Goal: Task Accomplishment & Management: Use online tool/utility

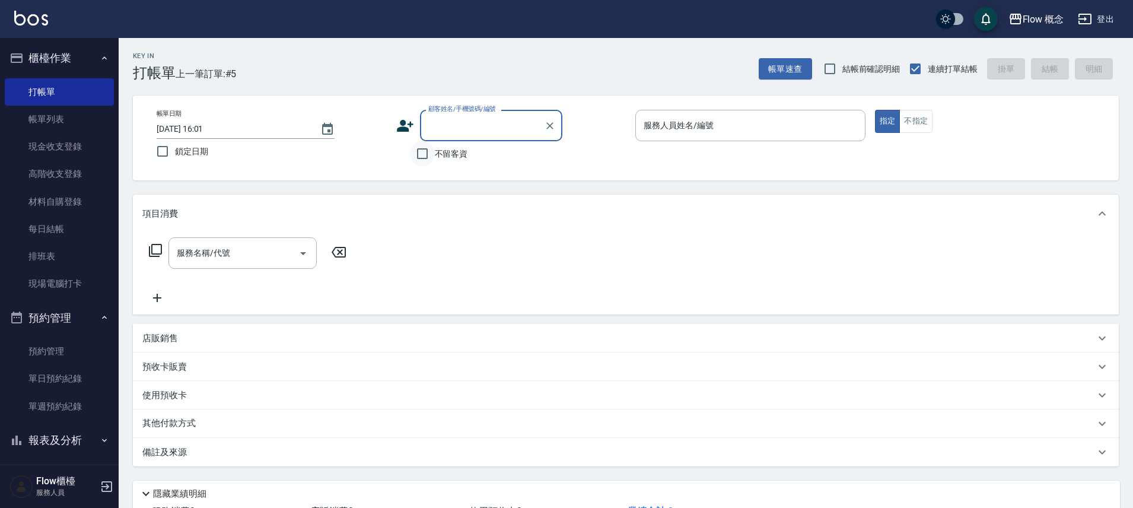
click at [420, 155] on input "不留客資" at bounding box center [422, 153] width 25 height 25
checkbox input "true"
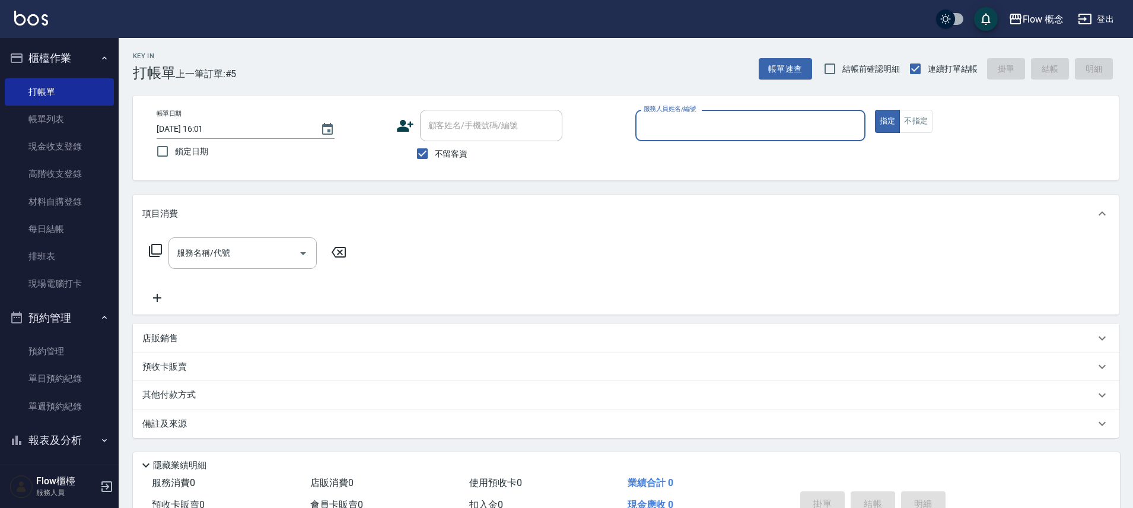
click at [669, 122] on input "服務人員姓名/編號" at bounding box center [749, 125] width 219 height 21
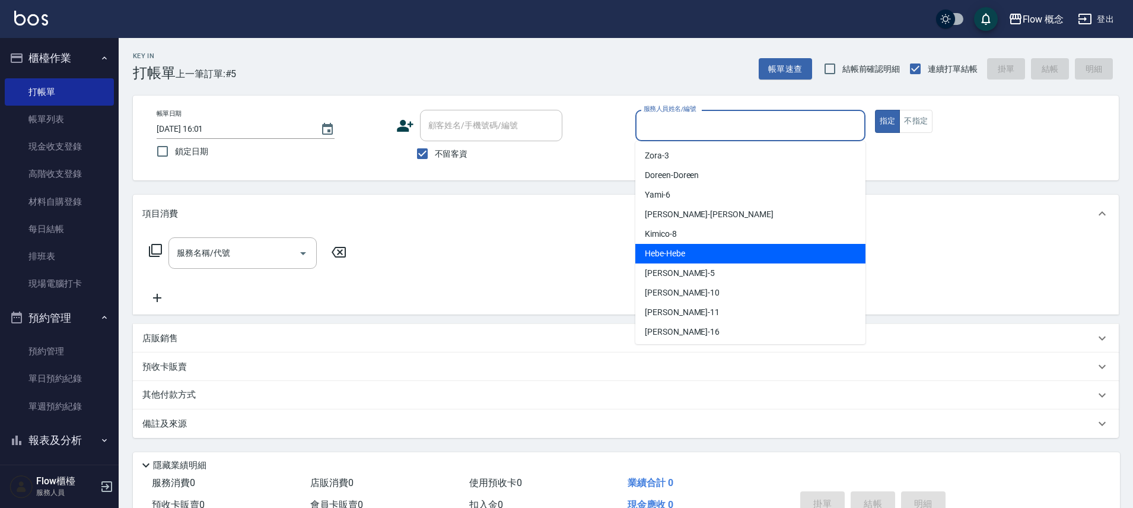
click at [674, 255] on span "Hebe -Hebe" at bounding box center [665, 253] width 40 height 12
type input "Hebe-Hebe"
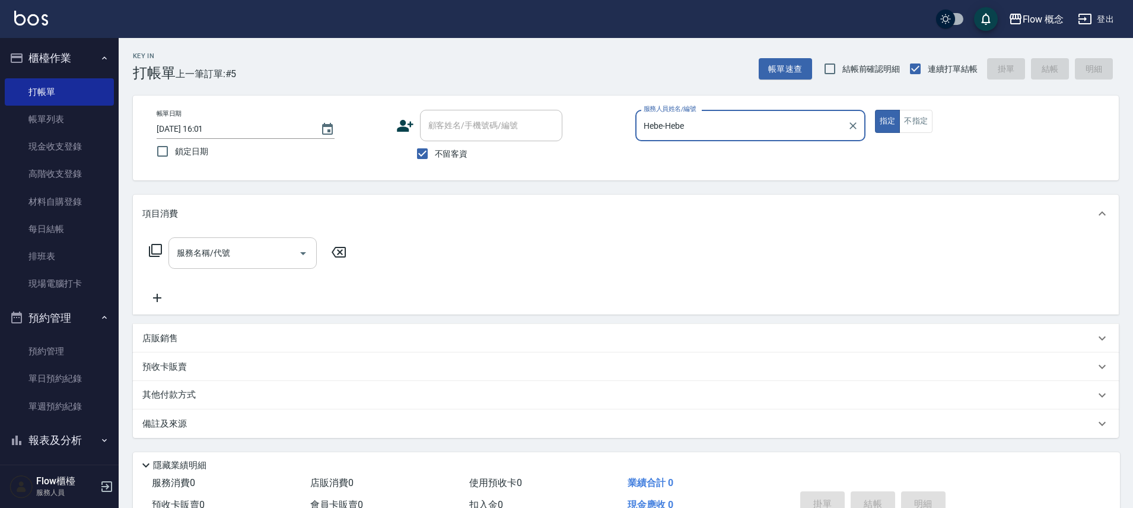
click at [294, 260] on div at bounding box center [303, 252] width 18 height 31
click at [186, 251] on input "服務名稱/代號" at bounding box center [234, 253] width 120 height 21
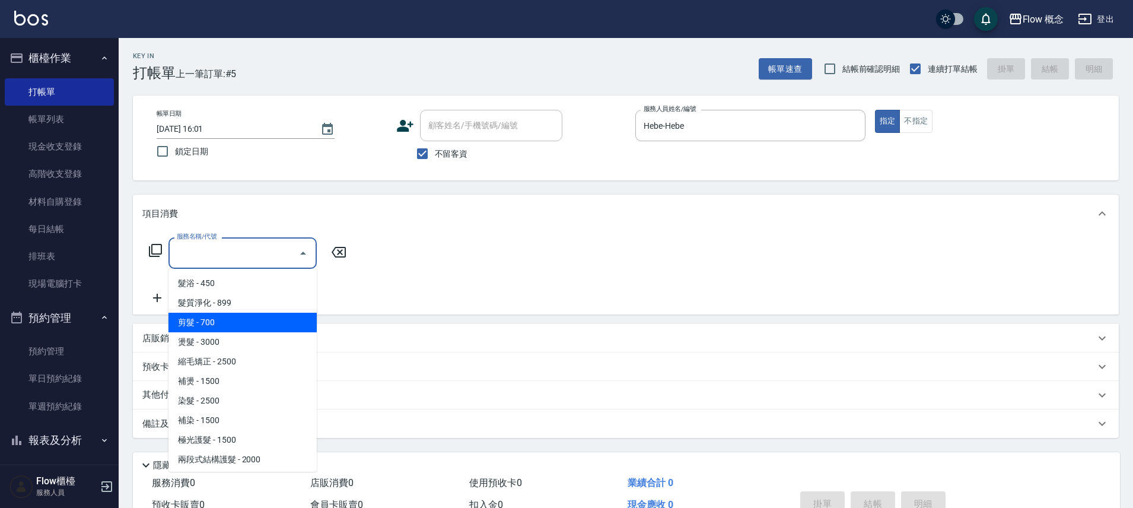
click at [200, 326] on span "剪髮 - 700" at bounding box center [242, 322] width 148 height 20
type input "剪髮(201)"
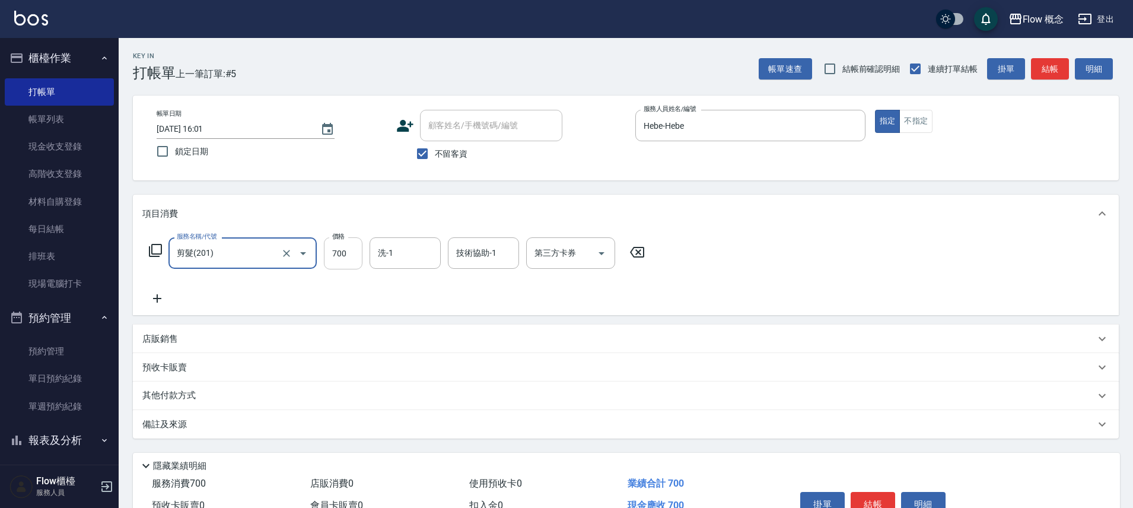
click at [354, 251] on input "700" at bounding box center [343, 253] width 39 height 32
type input "720"
click at [886, 502] on button "結帳" at bounding box center [872, 504] width 44 height 25
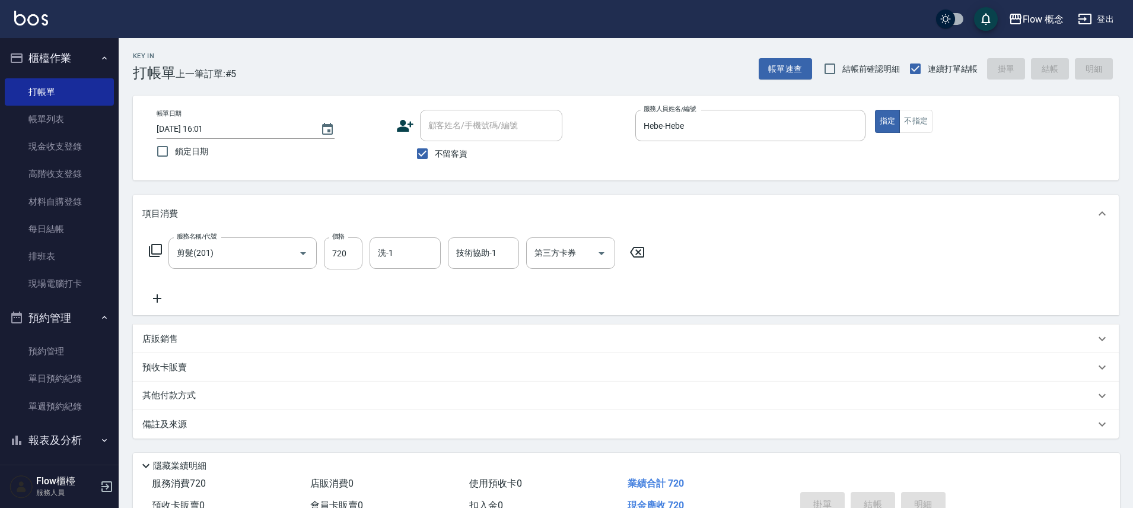
type input "[DATE] 17:01"
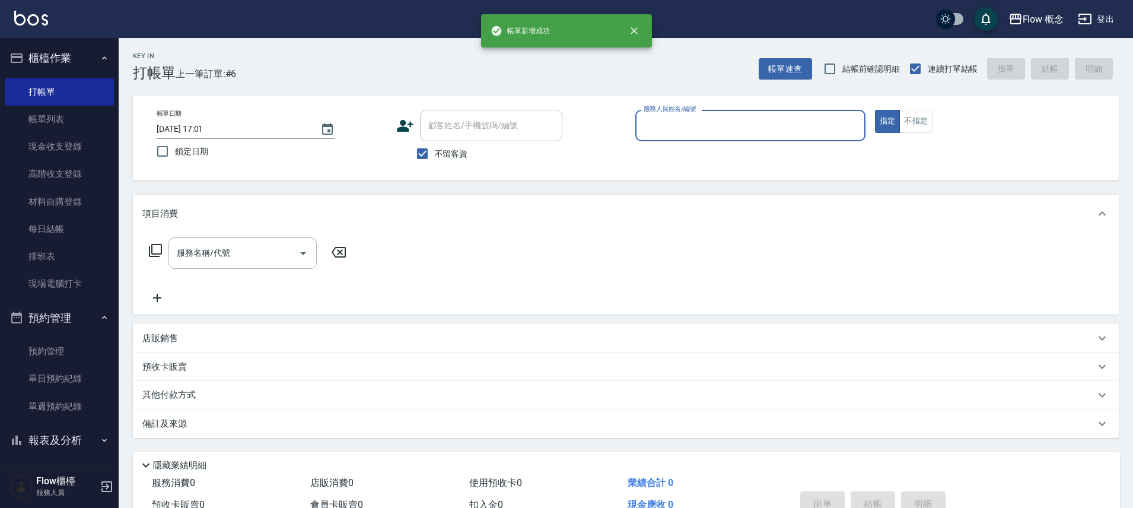
click at [695, 122] on input "服務人員姓名/編號" at bounding box center [749, 125] width 219 height 21
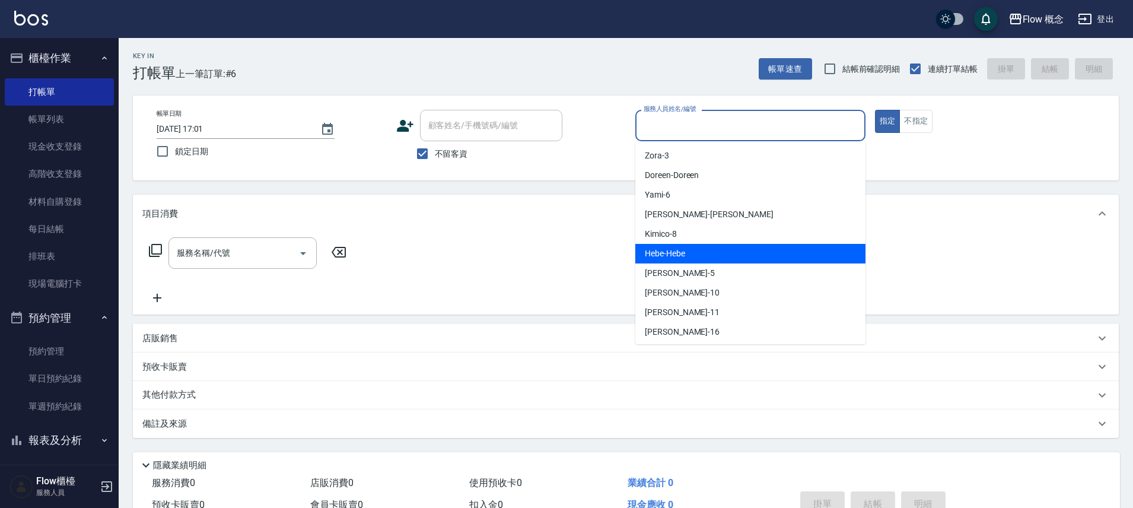
click at [666, 256] on span "Hebe -Hebe" at bounding box center [665, 253] width 40 height 12
type input "Hebe-Hebe"
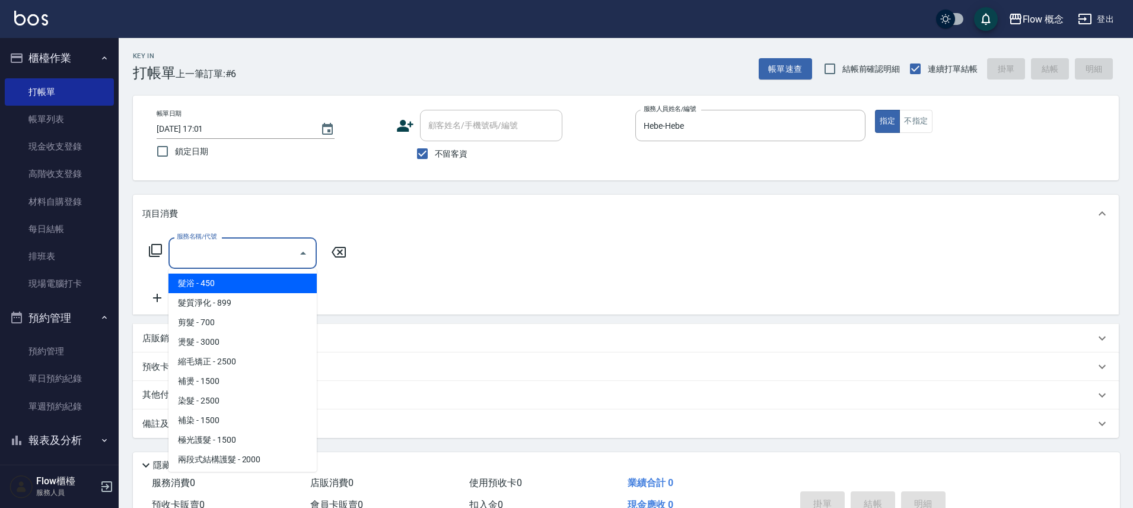
click at [276, 253] on input "服務名稱/代號" at bounding box center [234, 253] width 120 height 21
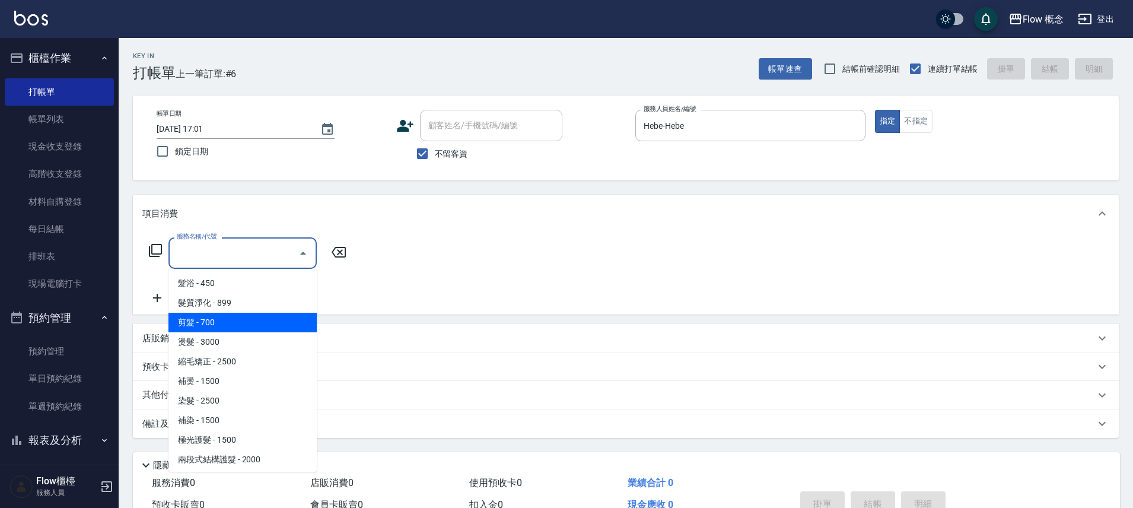
click at [181, 328] on span "剪髮 - 700" at bounding box center [242, 322] width 148 height 20
type input "剪髮(201)"
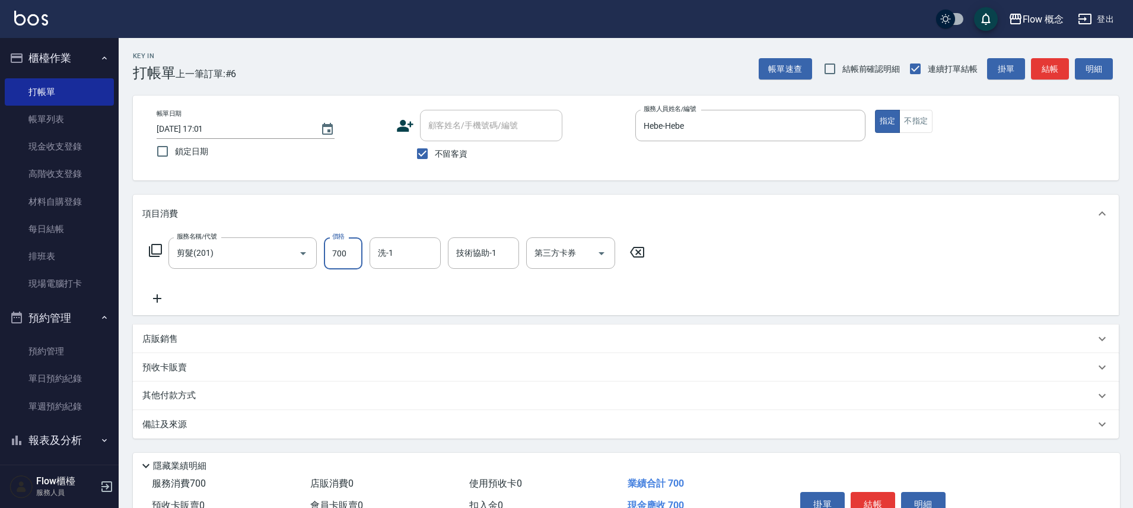
click at [340, 255] on input "700" at bounding box center [343, 253] width 39 height 32
type input "800"
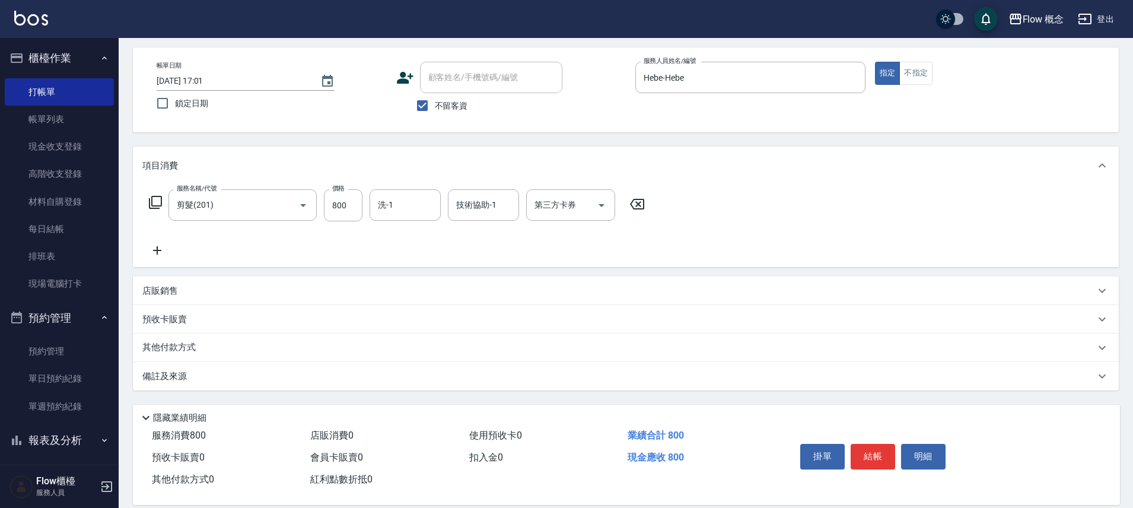
scroll to position [65, 0]
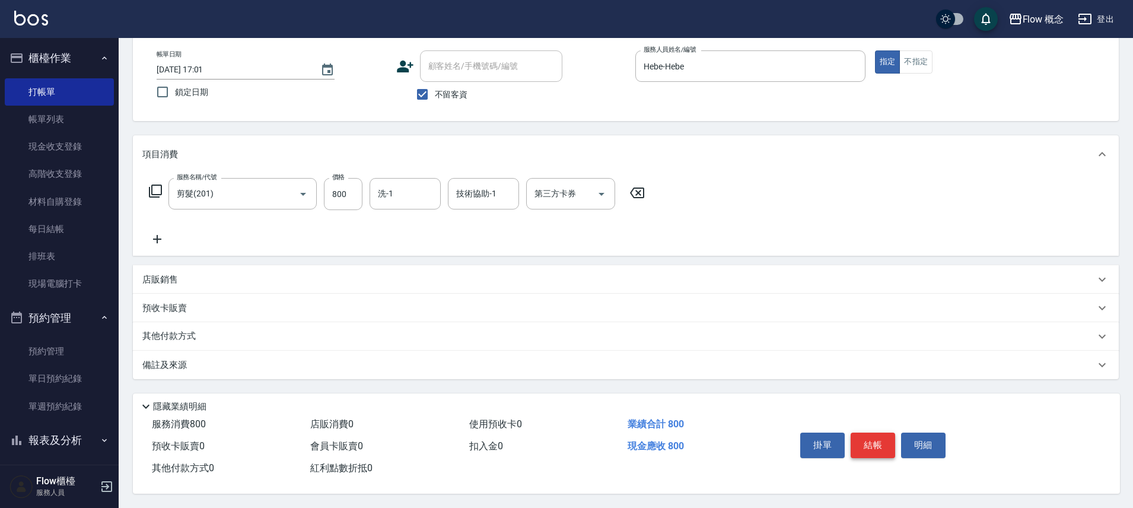
click at [880, 441] on button "結帳" at bounding box center [872, 444] width 44 height 25
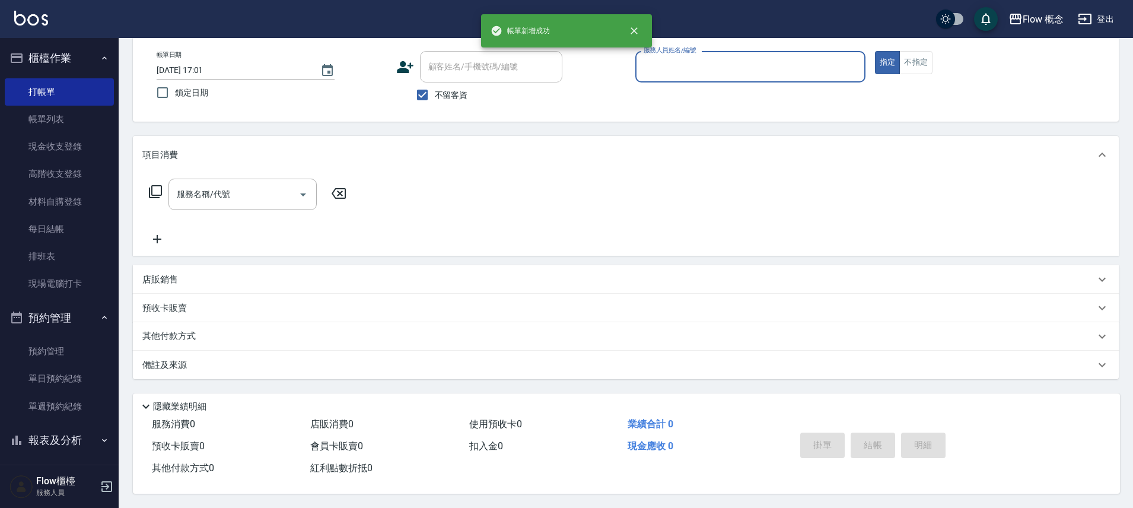
scroll to position [64, 0]
click at [61, 123] on link "帳單列表" at bounding box center [59, 119] width 109 height 27
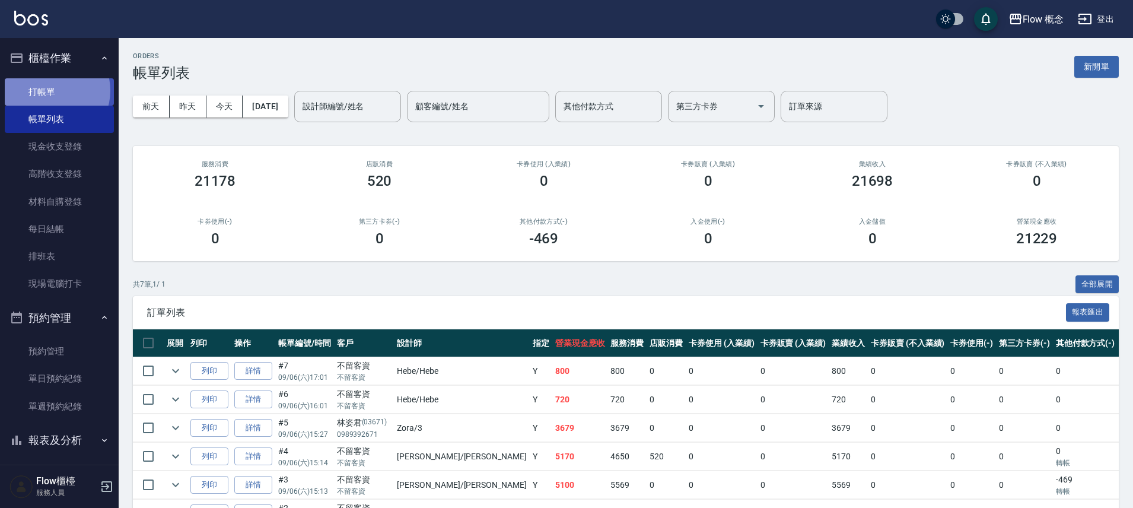
click at [52, 90] on link "打帳單" at bounding box center [59, 91] width 109 height 27
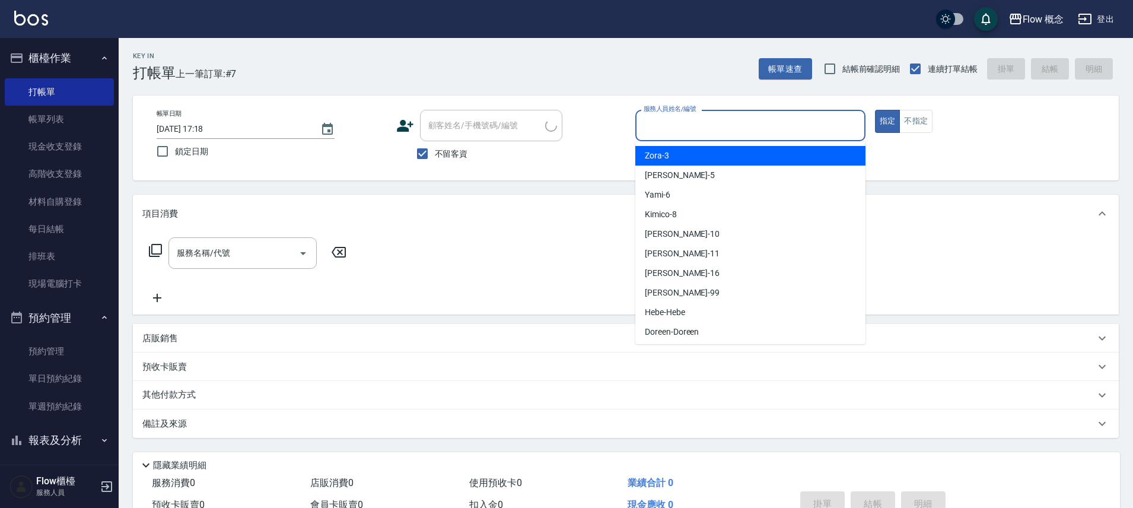
click at [738, 118] on input "服務人員姓名/編號" at bounding box center [749, 125] width 219 height 21
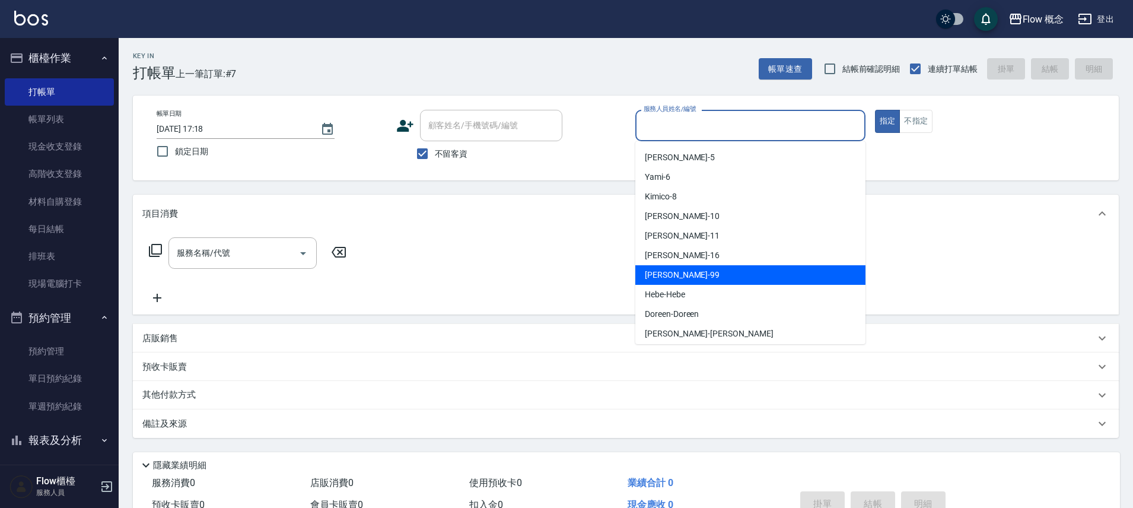
scroll to position [42, 0]
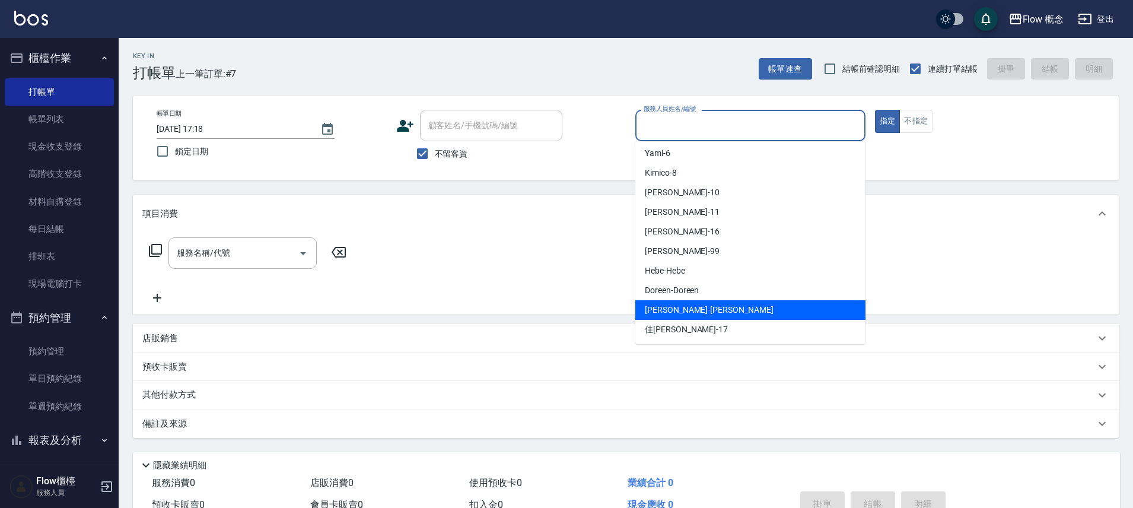
click at [679, 309] on span "[PERSON_NAME] -[PERSON_NAME]" at bounding box center [709, 310] width 129 height 12
type input "[PERSON_NAME]"
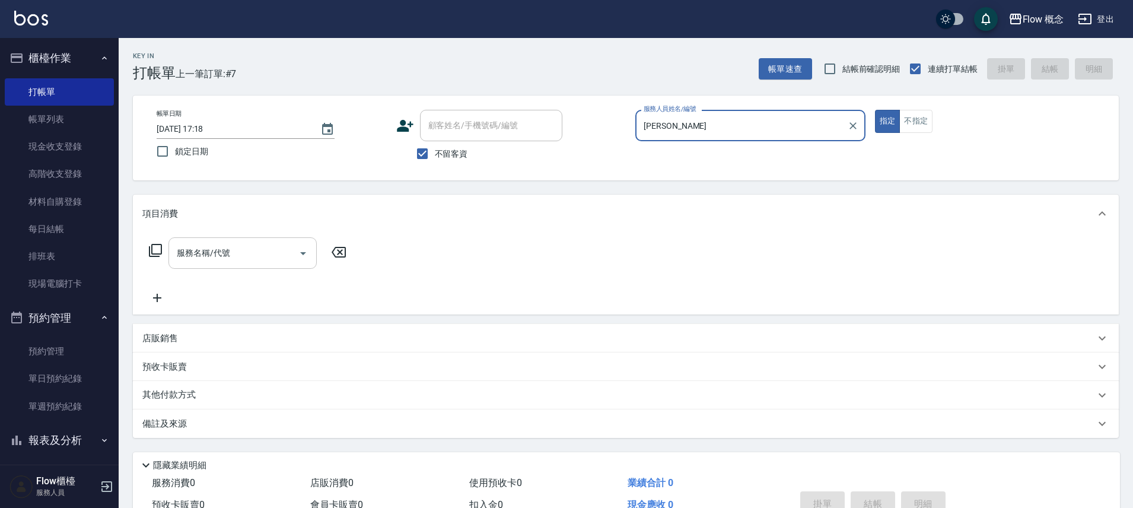
click at [200, 256] on input "服務名稱/代號" at bounding box center [234, 253] width 120 height 21
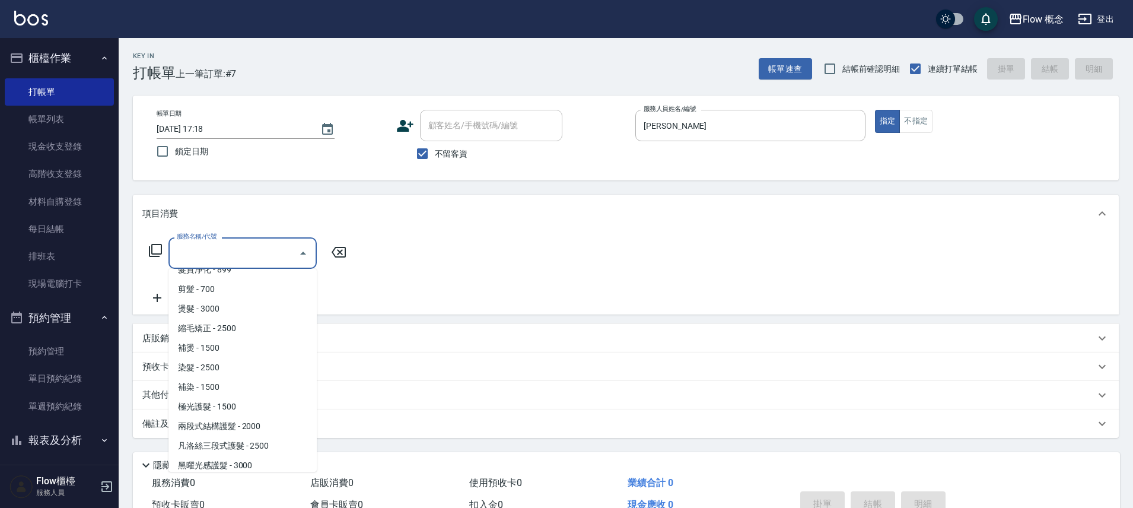
scroll to position [104, 0]
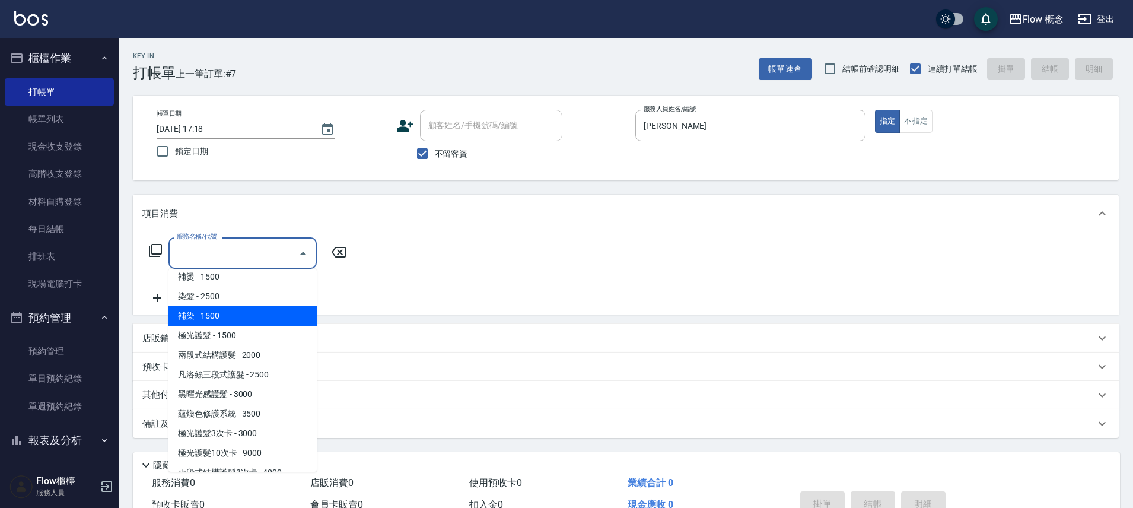
click at [221, 318] on span "補染 - 1500" at bounding box center [242, 316] width 148 height 20
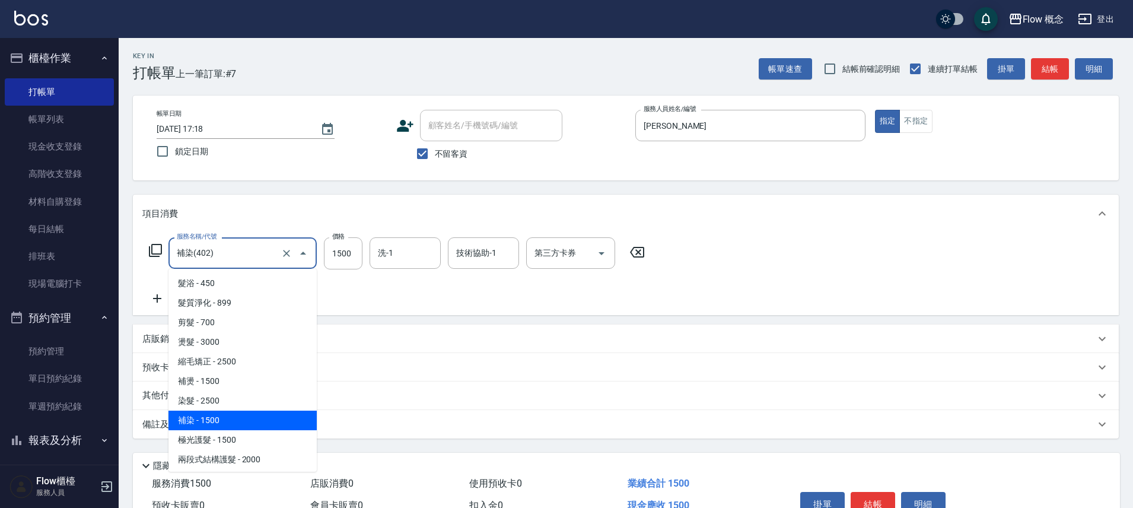
click at [219, 257] on input "補染(402)" at bounding box center [226, 253] width 104 height 21
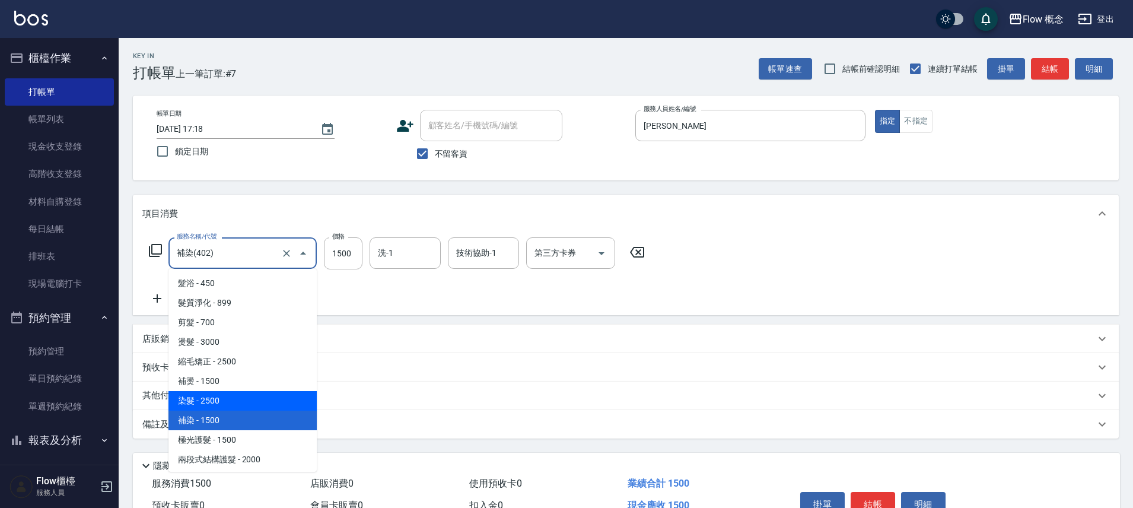
click at [232, 405] on span "染髮 - 2500" at bounding box center [242, 401] width 148 height 20
type input "染髮(401)"
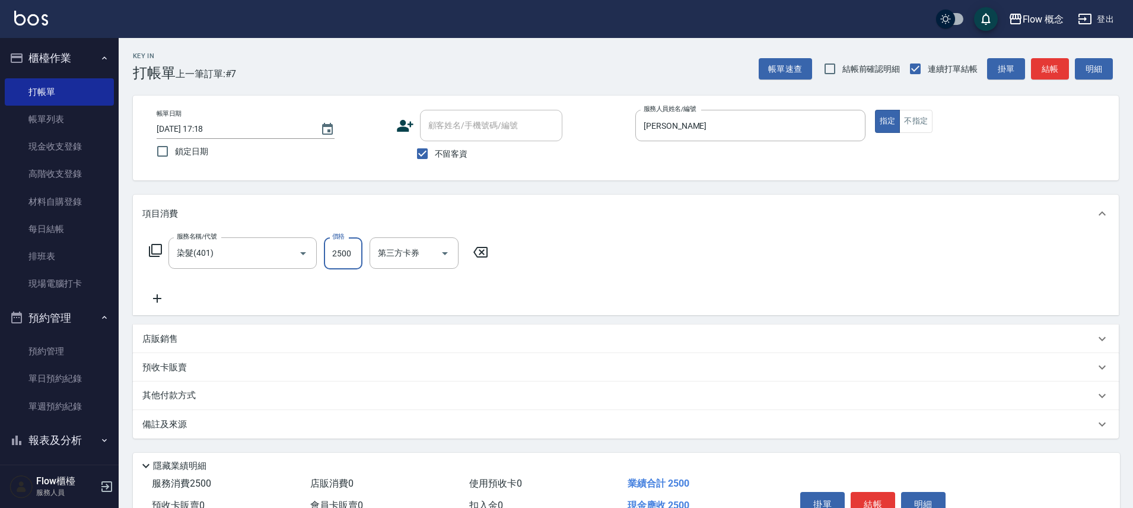
click at [344, 253] on input "2500" at bounding box center [343, 253] width 39 height 32
type input "2180"
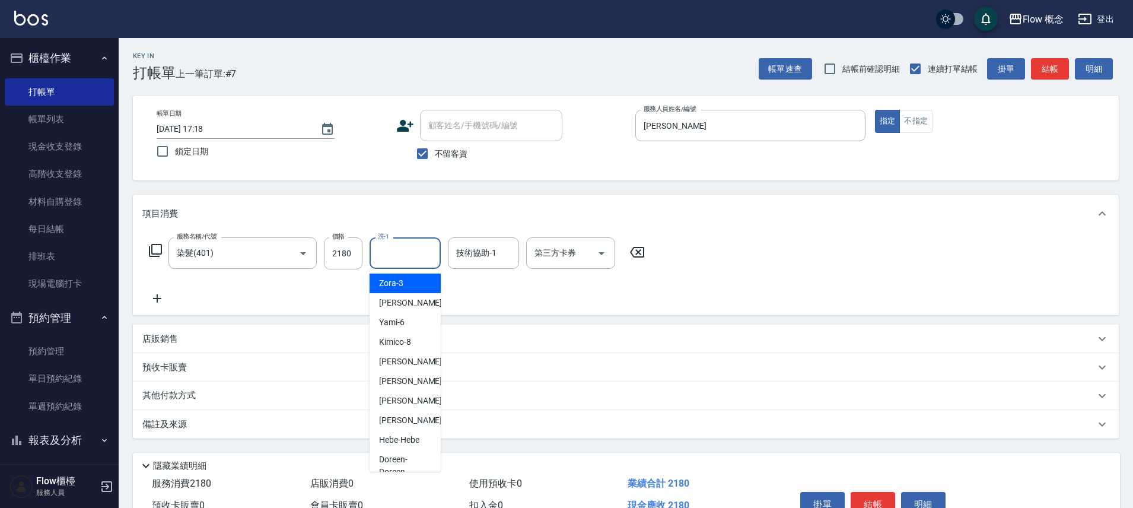
click at [406, 251] on input "洗-1" at bounding box center [405, 253] width 60 height 21
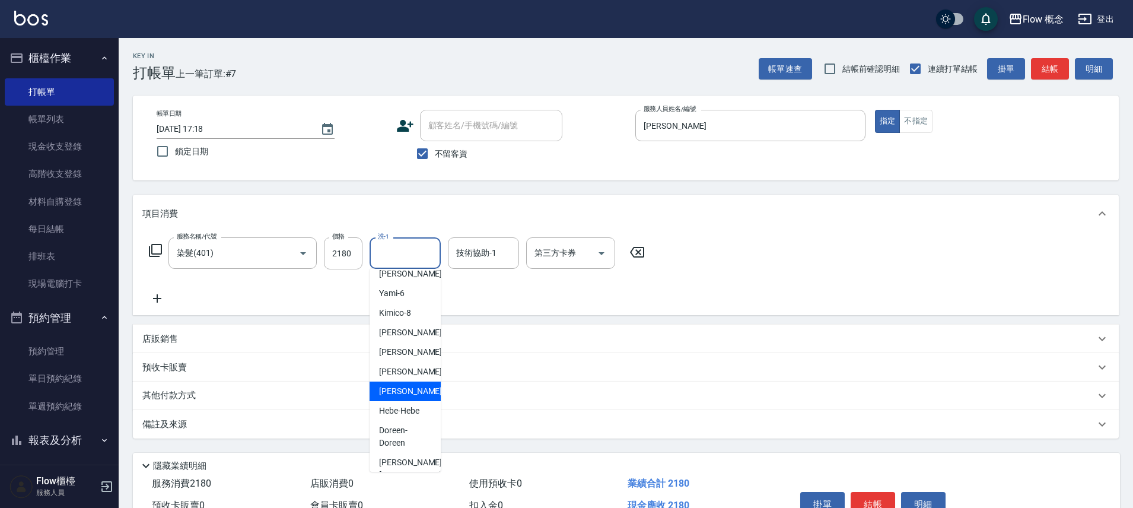
scroll to position [0, 0]
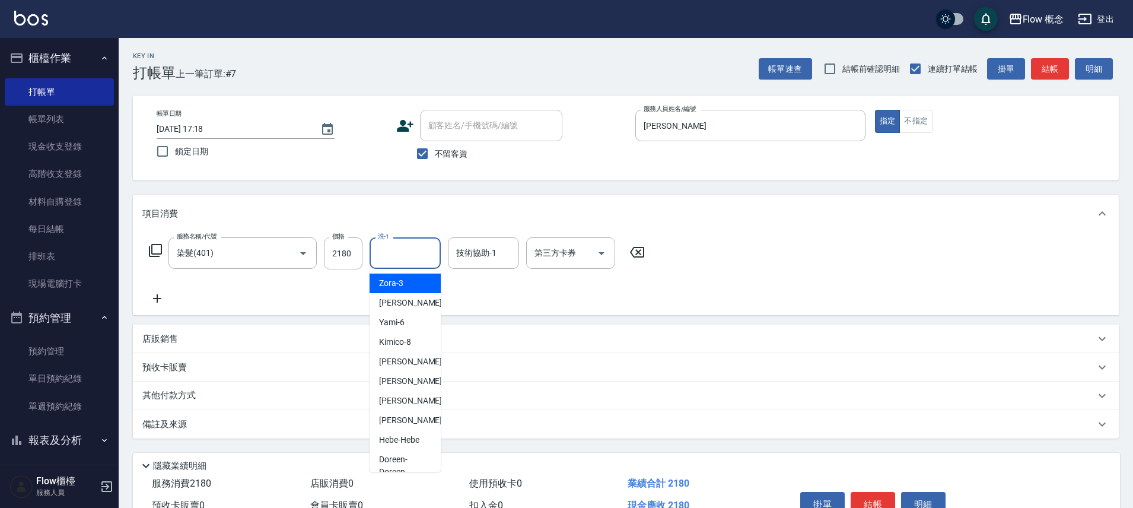
click at [395, 283] on span "Zora -3" at bounding box center [391, 283] width 24 height 12
type input "Zora-3"
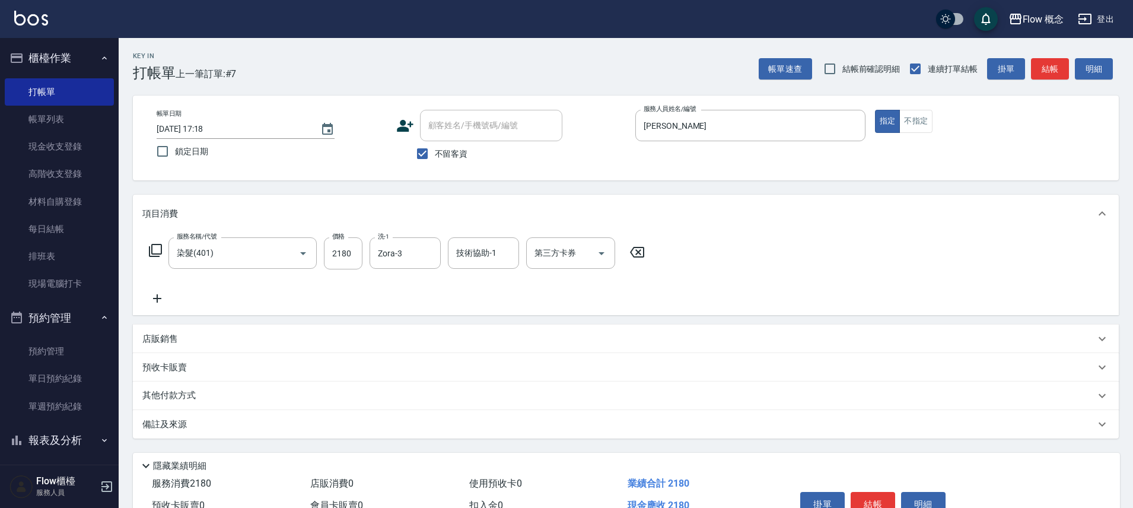
click at [445, 248] on form "洗-1 Zora-3 洗-1" at bounding box center [408, 252] width 78 height 31
click at [458, 247] on div "技術協助-1 技術協助-1" at bounding box center [483, 252] width 71 height 31
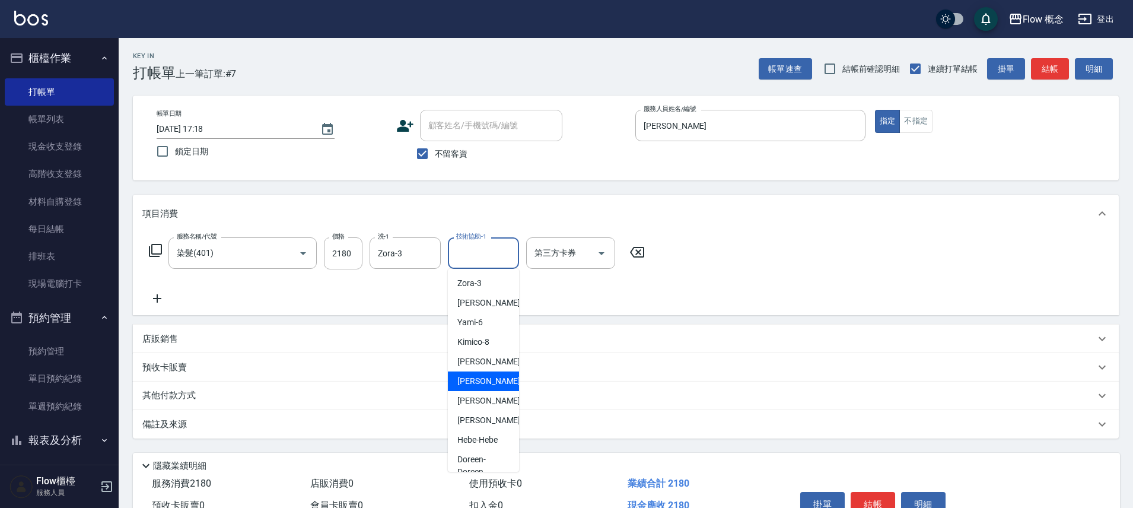
click at [474, 379] on span "[PERSON_NAME] -11" at bounding box center [494, 381] width 75 height 12
type input "[PERSON_NAME]-11"
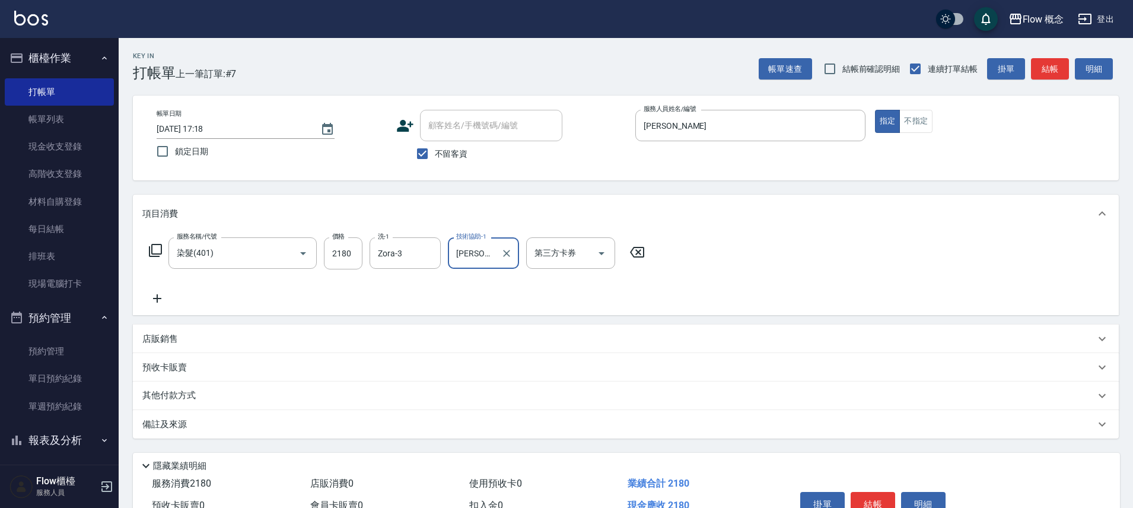
click at [258, 425] on div "備註及來源" at bounding box center [618, 424] width 952 height 12
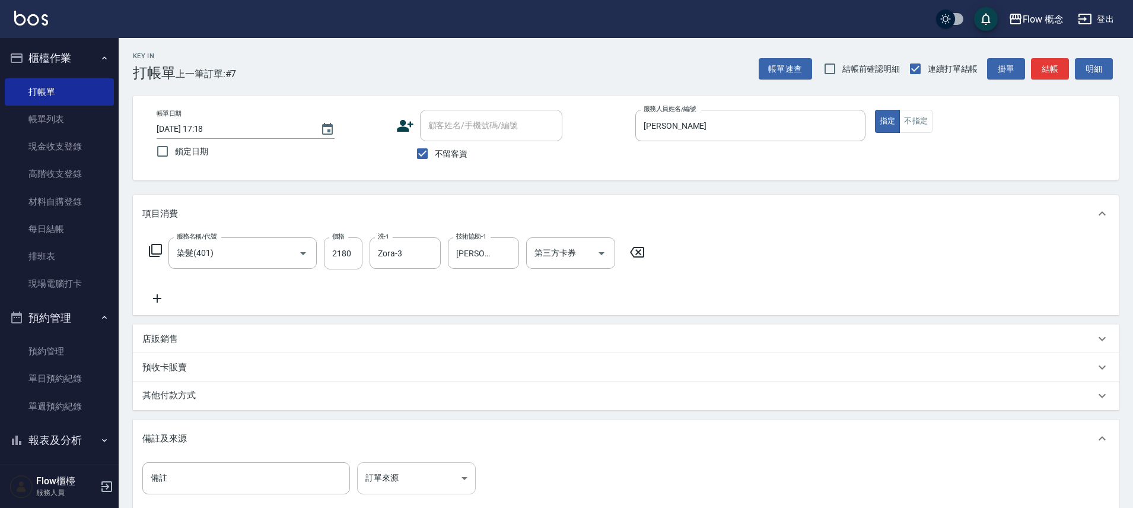
click at [379, 463] on body "Flow 概念 登出 櫃檯作業 打帳單 帳單列表 現金收支登錄 高階收支登錄 材料自購登錄 每日結帳 排班表 現場電腦打卡 預約管理 預約管理 單日預約紀錄 …" at bounding box center [566, 323] width 1133 height 646
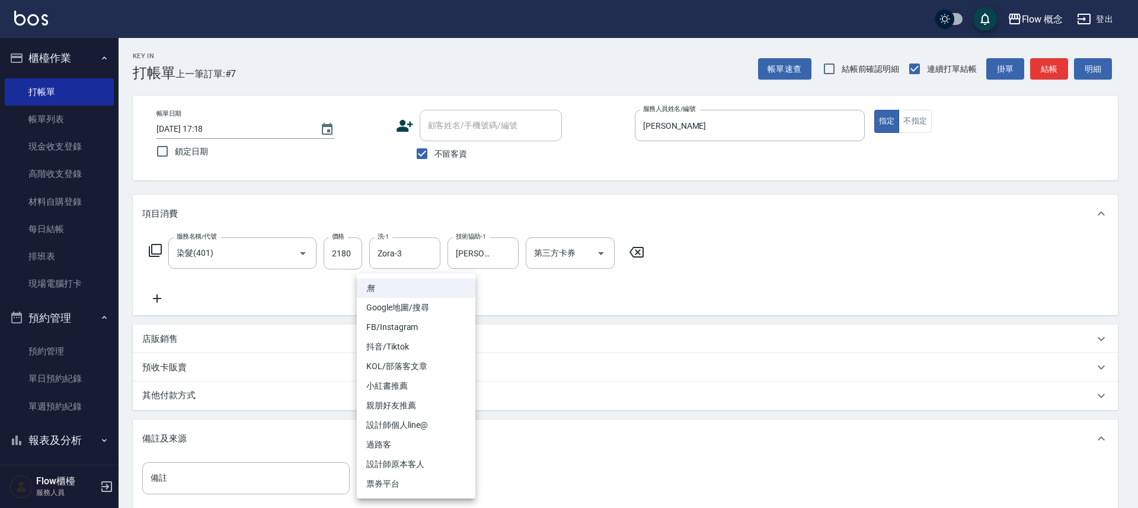
click at [416, 328] on li "FB/Instagram" at bounding box center [416, 327] width 119 height 20
type input "FB/Instagram"
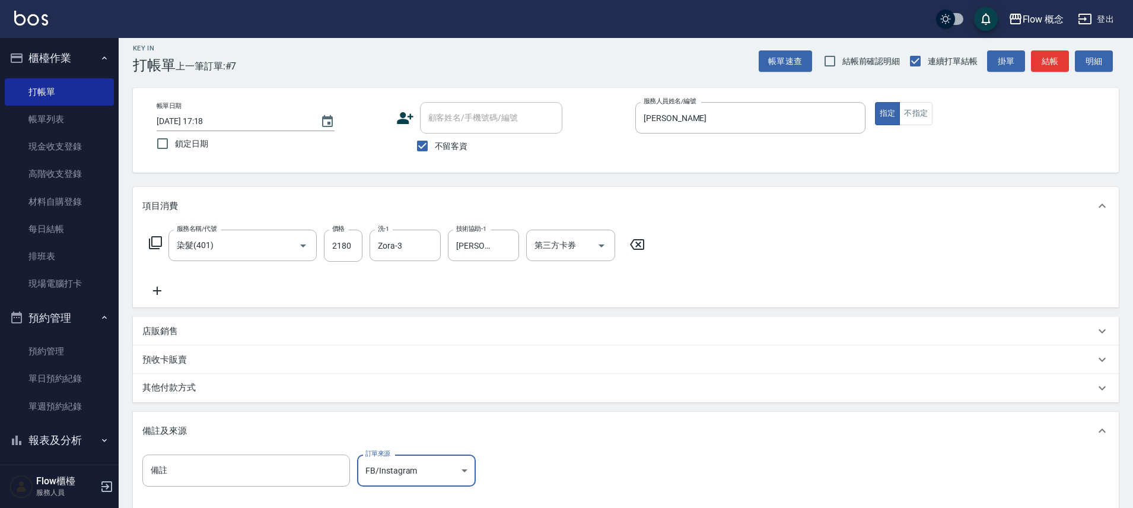
scroll to position [111, 0]
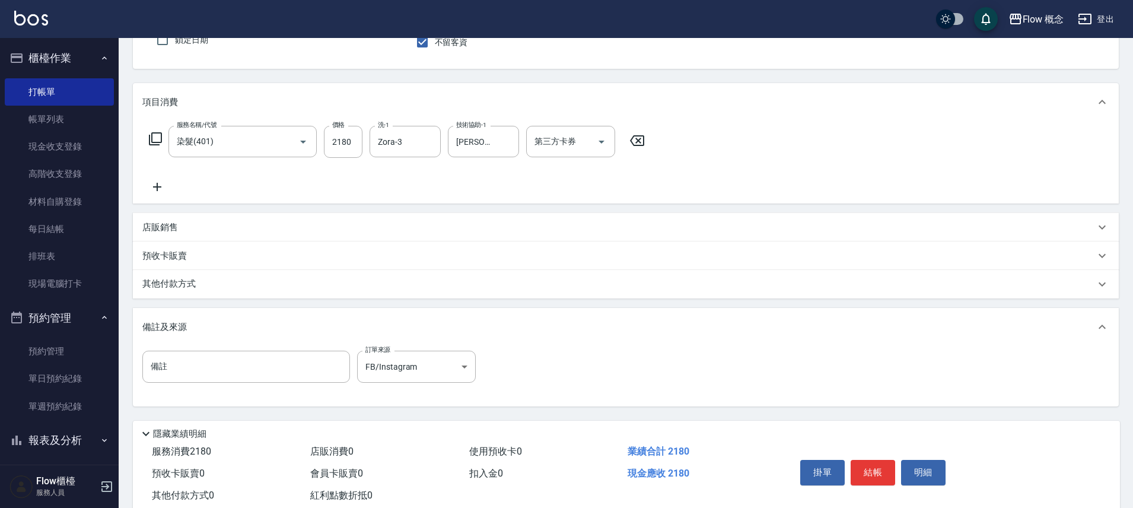
click at [895, 480] on div "掛單 結帳 明細" at bounding box center [872, 473] width 155 height 37
click at [866, 462] on button "結帳" at bounding box center [872, 472] width 44 height 25
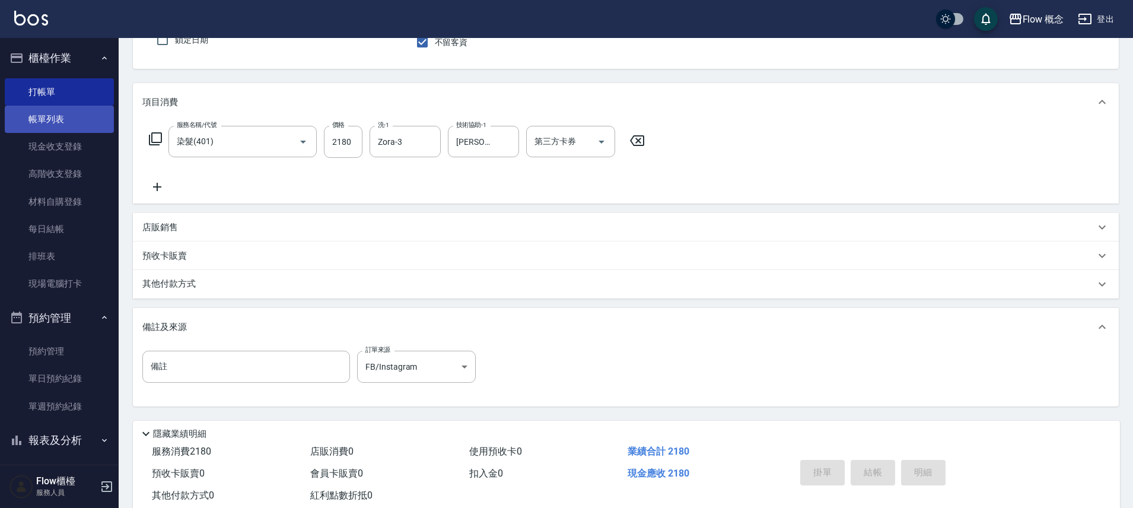
click at [55, 120] on link "帳單列表" at bounding box center [59, 119] width 109 height 27
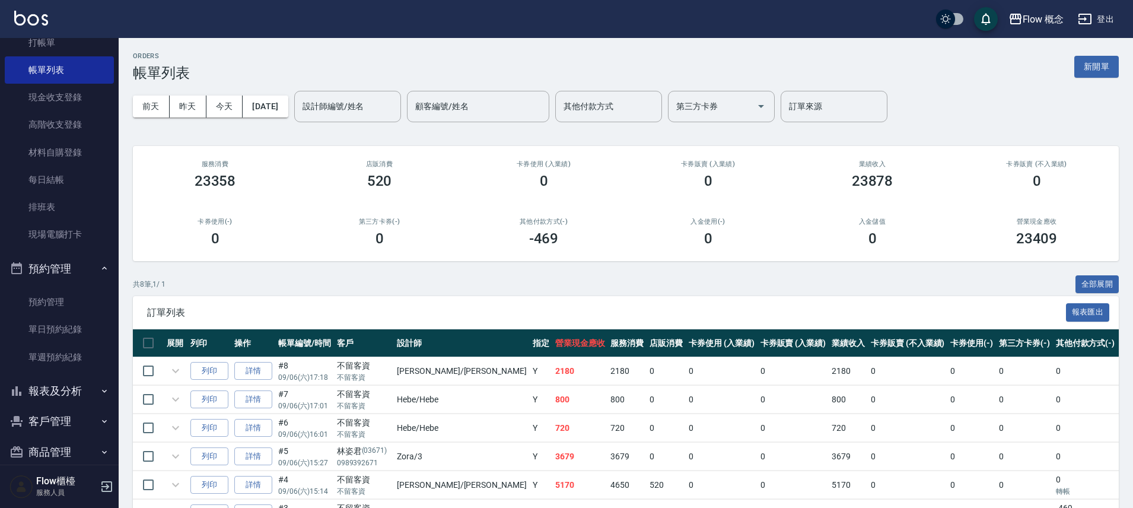
scroll to position [66, 0]
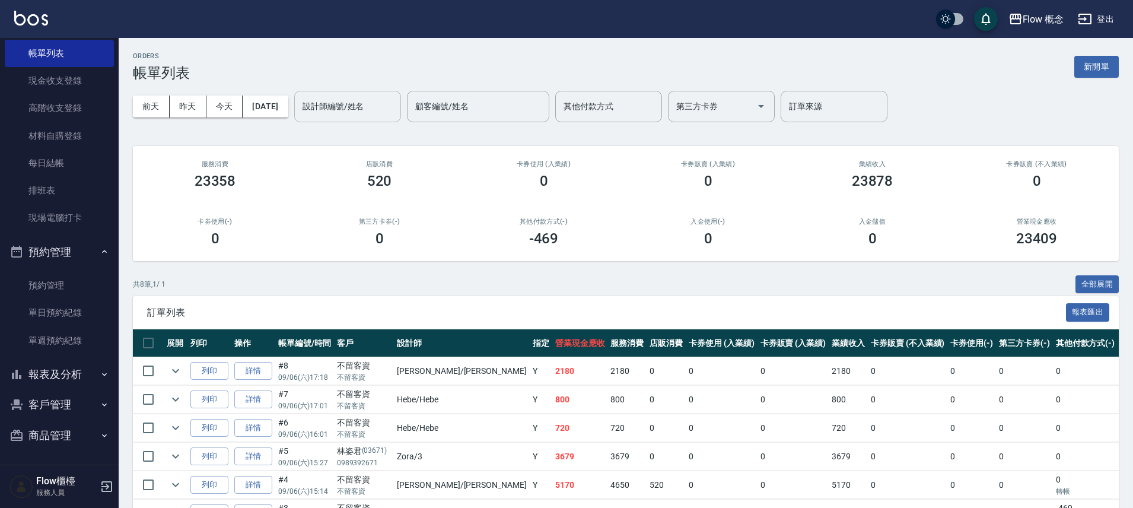
click at [369, 108] on input "設計師編號/姓名" at bounding box center [347, 106] width 96 height 21
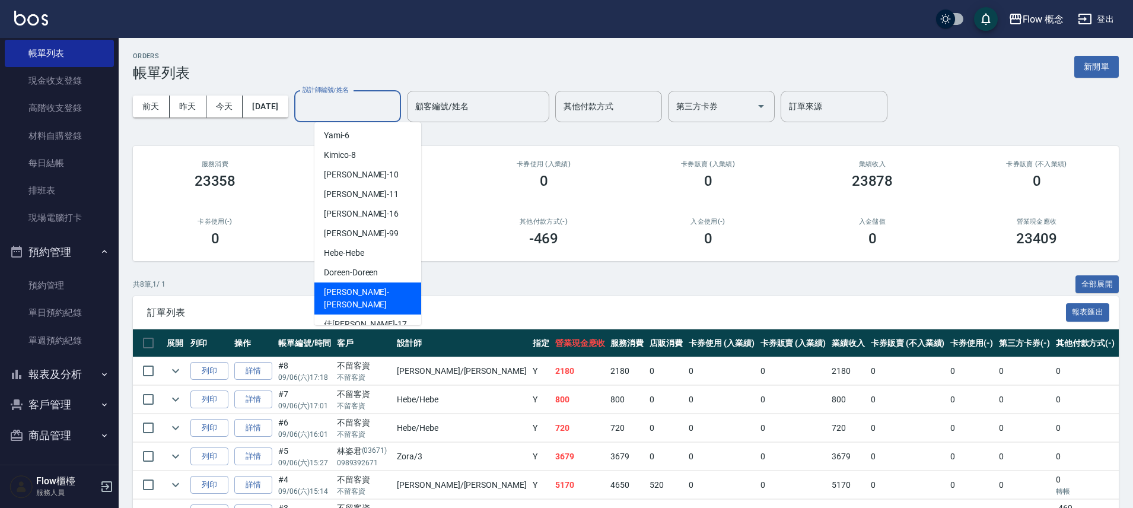
scroll to position [42, 0]
click at [356, 297] on div "[PERSON_NAME] -[PERSON_NAME]" at bounding box center [367, 297] width 107 height 32
type input "[PERSON_NAME]"
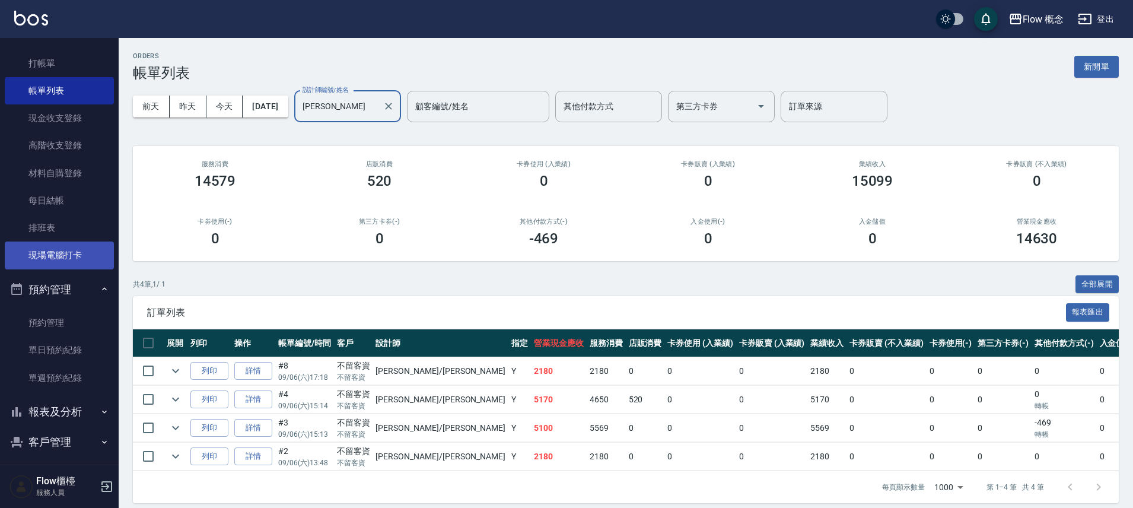
scroll to position [0, 0]
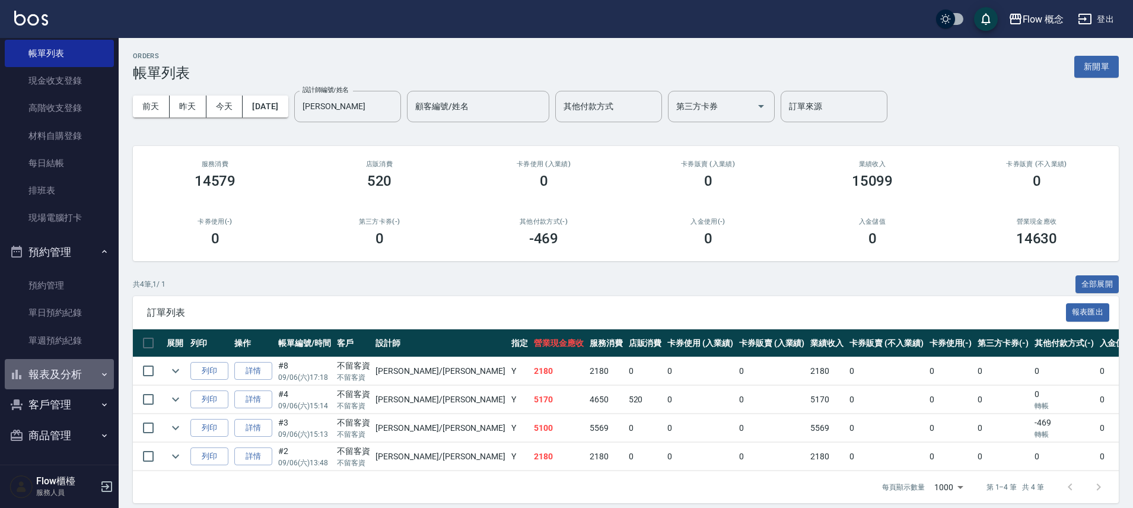
click at [59, 376] on button "報表及分析" at bounding box center [59, 374] width 109 height 31
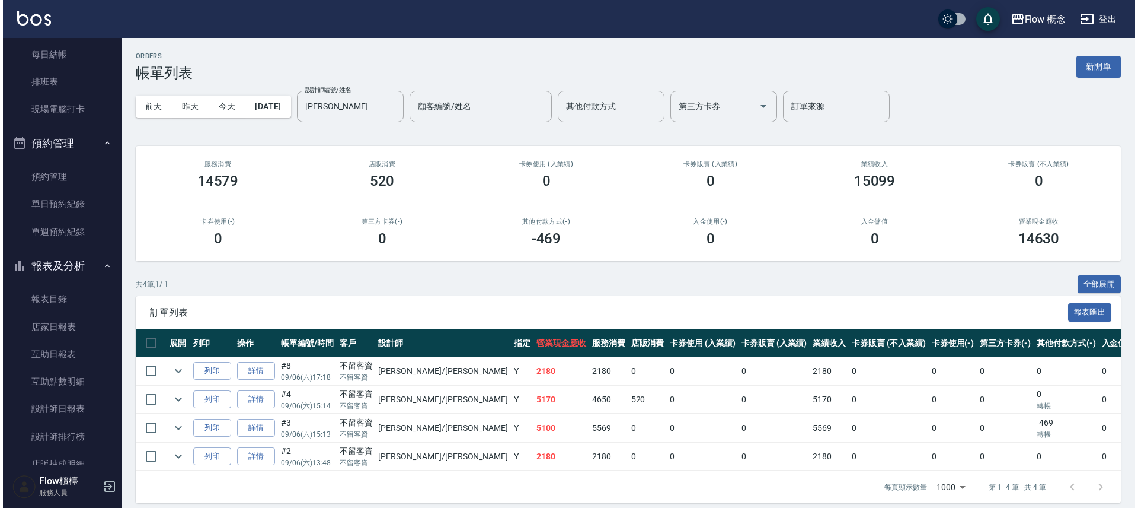
scroll to position [267, 0]
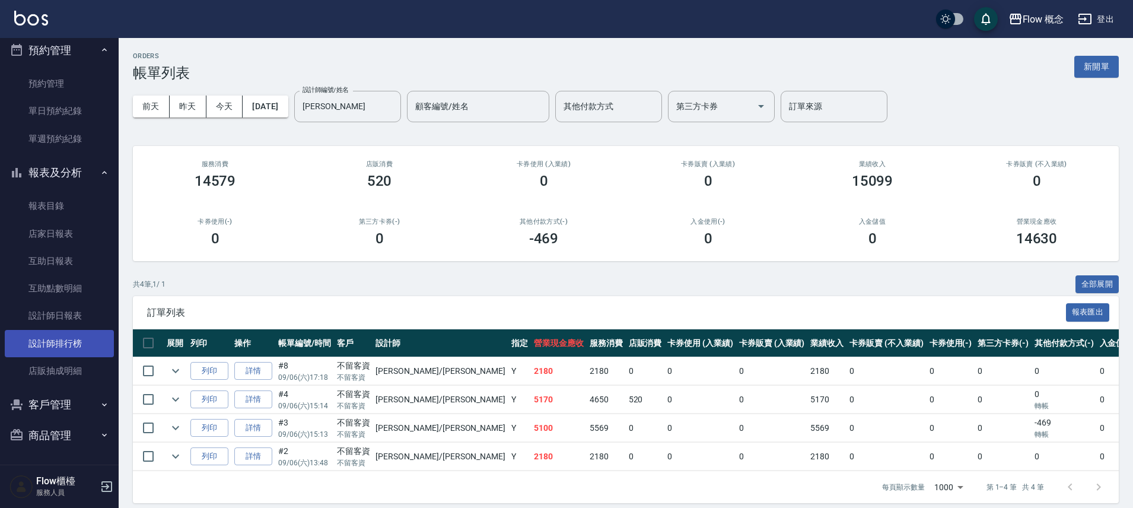
click at [55, 342] on link "設計師排行榜" at bounding box center [59, 343] width 109 height 27
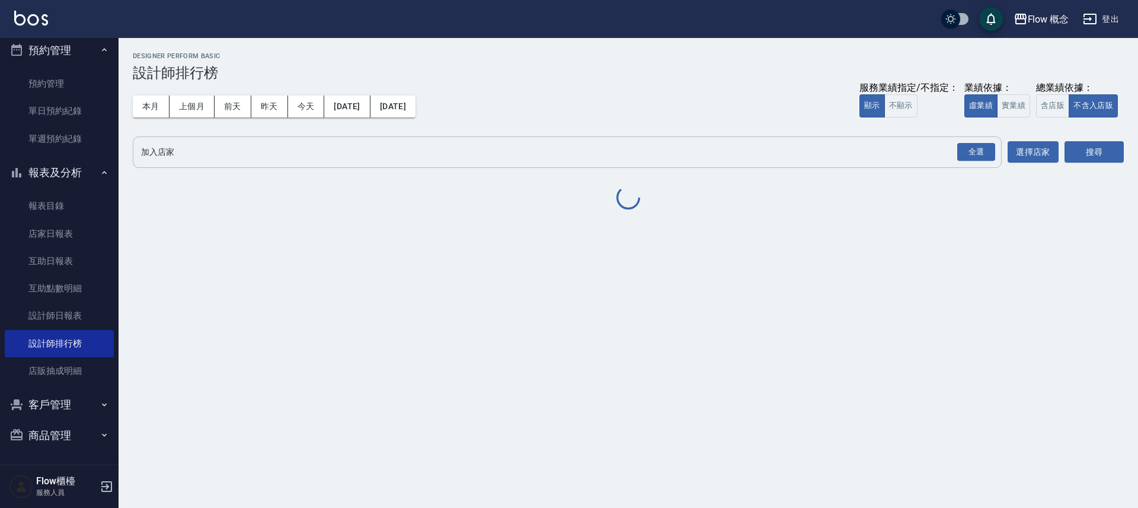
click at [980, 141] on button "全選" at bounding box center [976, 152] width 43 height 23
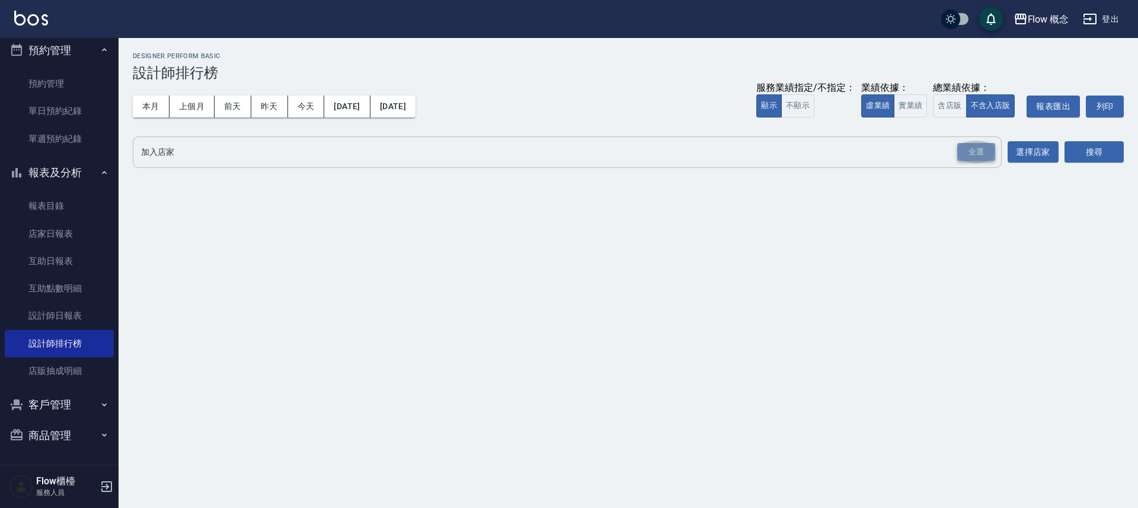
drag, startPoint x: 968, startPoint y: 146, endPoint x: 1078, endPoint y: 160, distance: 110.5
click at [968, 147] on div "全選" at bounding box center [977, 152] width 38 height 18
click at [1088, 157] on button "搜尋" at bounding box center [1094, 153] width 59 height 22
